Goal: Information Seeking & Learning: Understand process/instructions

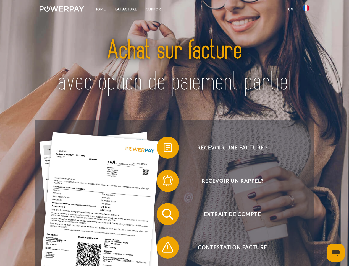
click at [62, 10] on img at bounding box center [62, 9] width 45 height 6
click at [306, 10] on img at bounding box center [306, 8] width 7 height 7
click at [291, 9] on link "CG" at bounding box center [291, 9] width 15 height 10
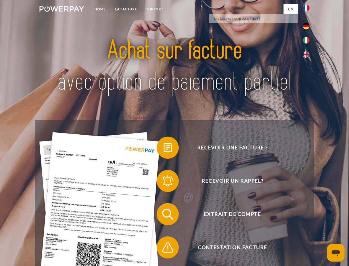
click at [164, 149] on span at bounding box center [160, 148] width 28 height 28
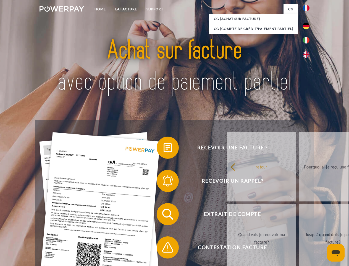
click at [164, 182] on span at bounding box center [160, 181] width 28 height 28
click at [299, 215] on link "Jusqu'à quand dois-je payer ma facture?" at bounding box center [333, 237] width 69 height 69
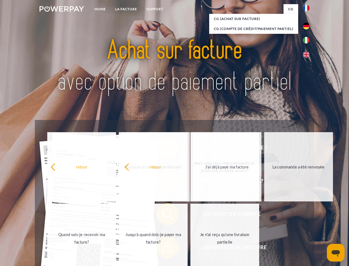
click at [164, 248] on span at bounding box center [160, 247] width 28 height 28
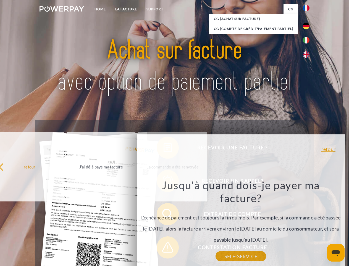
click at [336, 252] on icon "Ouvrir la fenêtre de messagerie" at bounding box center [336, 253] width 8 height 7
